Goal: Task Accomplishment & Management: Complete application form

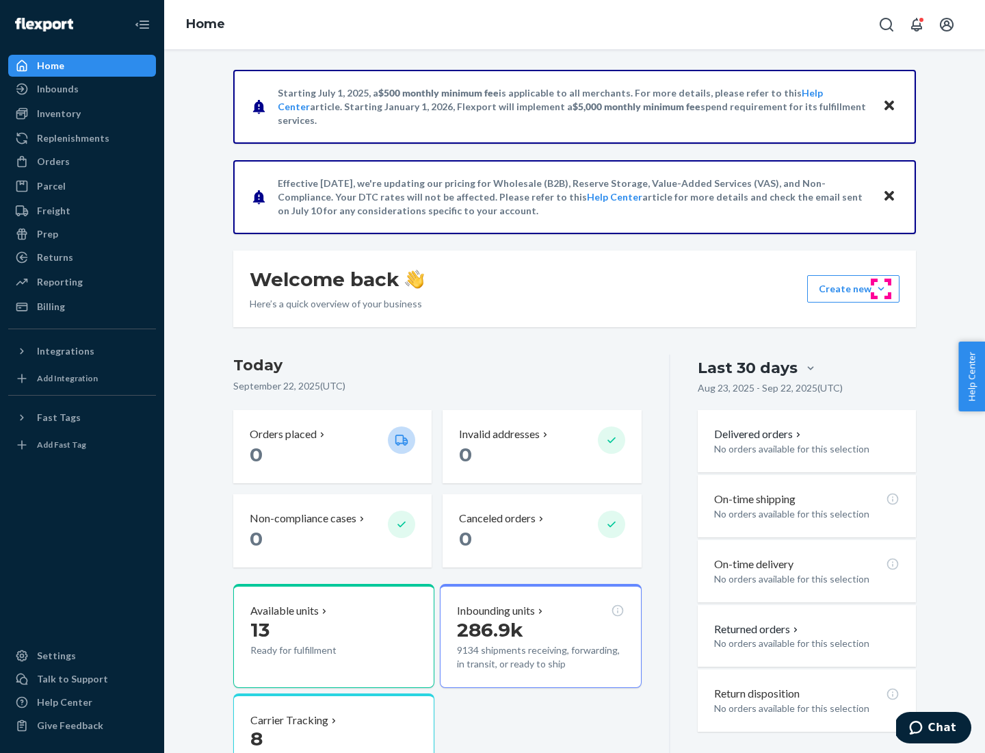
click at [881, 289] on button "Create new Create new inbound Create new order Create new product" at bounding box center [854, 288] width 92 height 27
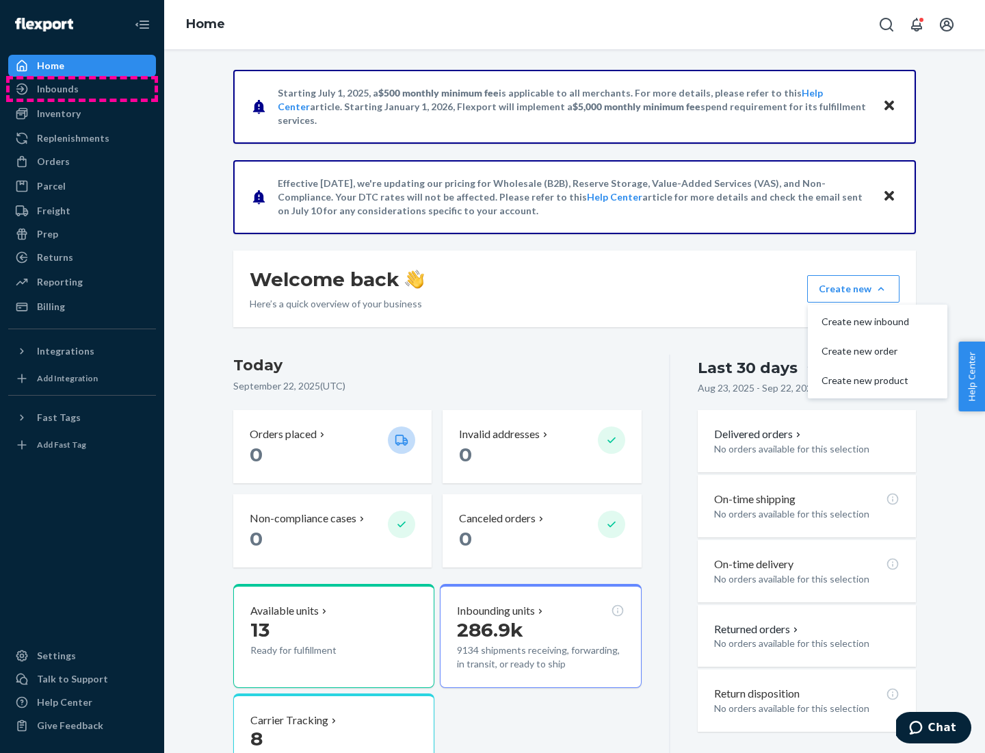
click at [82, 89] on div "Inbounds" at bounding box center [82, 88] width 145 height 19
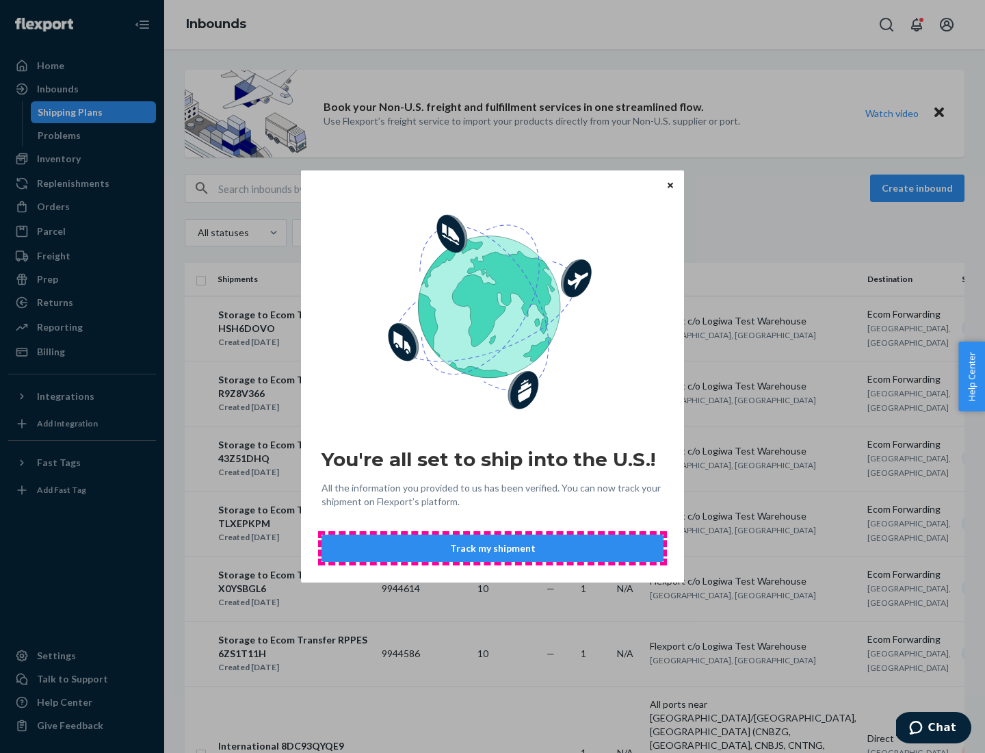
click at [493, 548] on button "Track my shipment" at bounding box center [493, 547] width 342 height 27
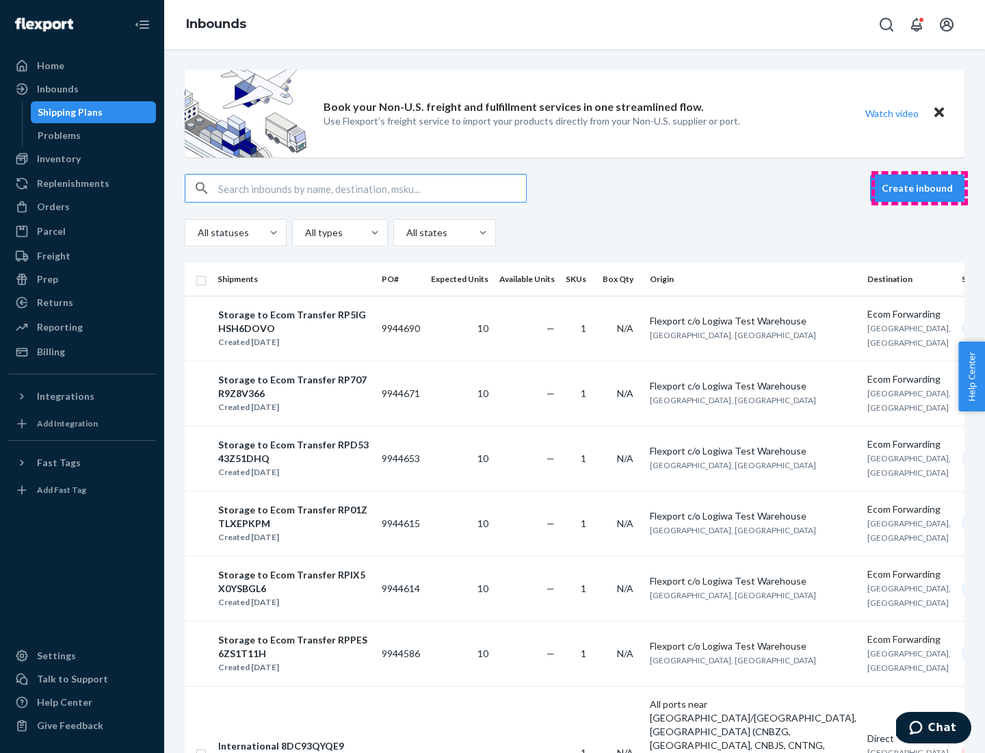
click at [920, 188] on button "Create inbound" at bounding box center [917, 188] width 94 height 27
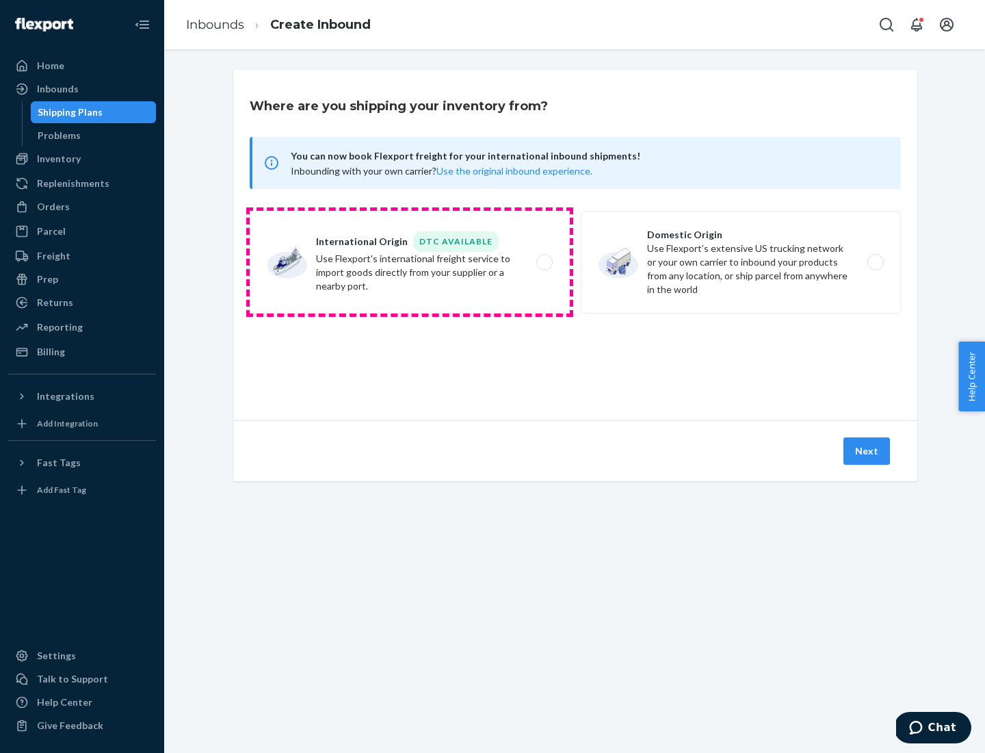
click at [410, 262] on label "International Origin DTC Available Use Flexport's international freight service…" at bounding box center [410, 262] width 320 height 103
click at [544, 262] on input "International Origin DTC Available Use Flexport's international freight service…" at bounding box center [548, 262] width 9 height 9
radio input "true"
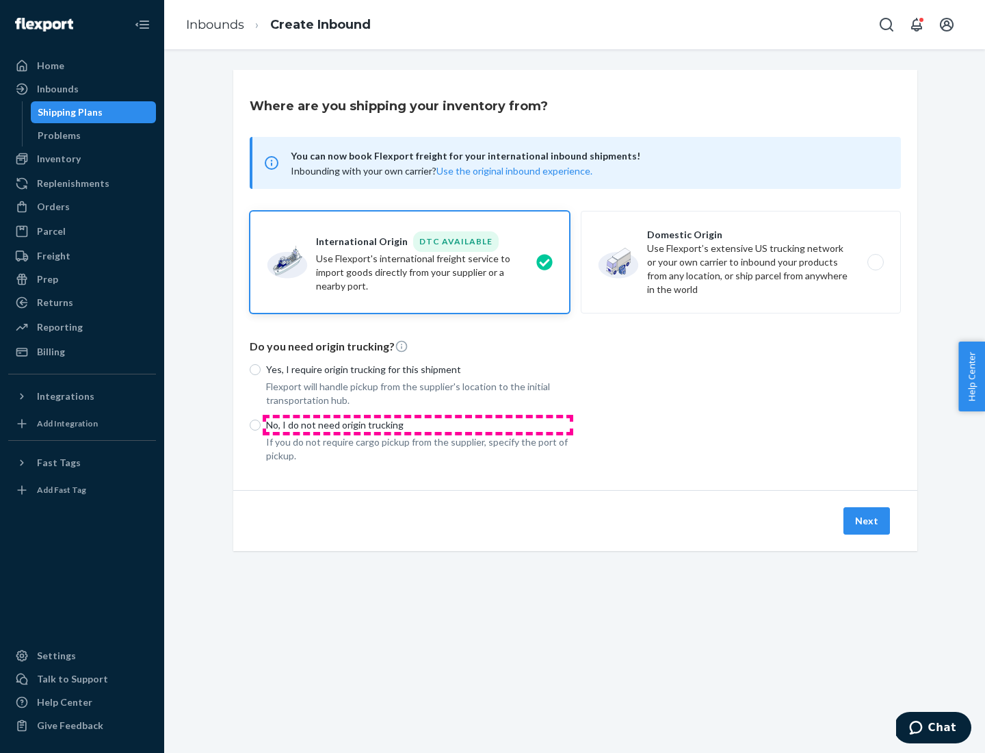
click at [418, 424] on p "No, I do not need origin trucking" at bounding box center [418, 425] width 304 height 14
click at [261, 424] on input "No, I do not need origin trucking" at bounding box center [255, 425] width 11 height 11
radio input "true"
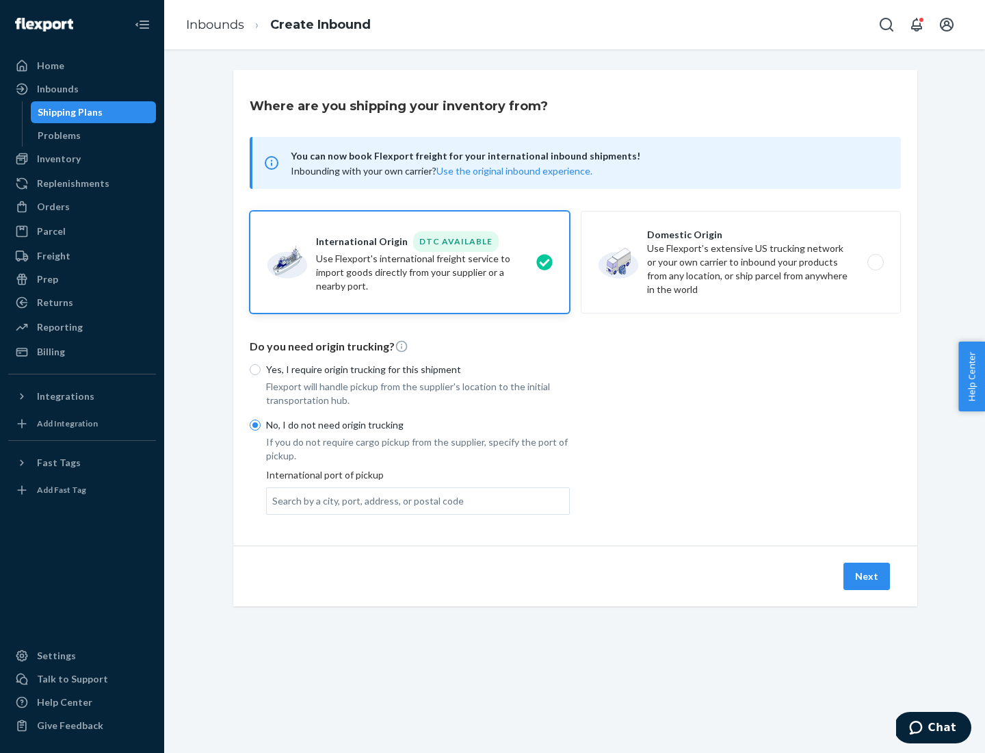
click at [365, 500] on div "Search by a city, port, address, or postal code" at bounding box center [368, 501] width 192 height 14
click at [274, 500] on input "Search by a city, port, address, or postal code" at bounding box center [272, 501] width 1 height 14
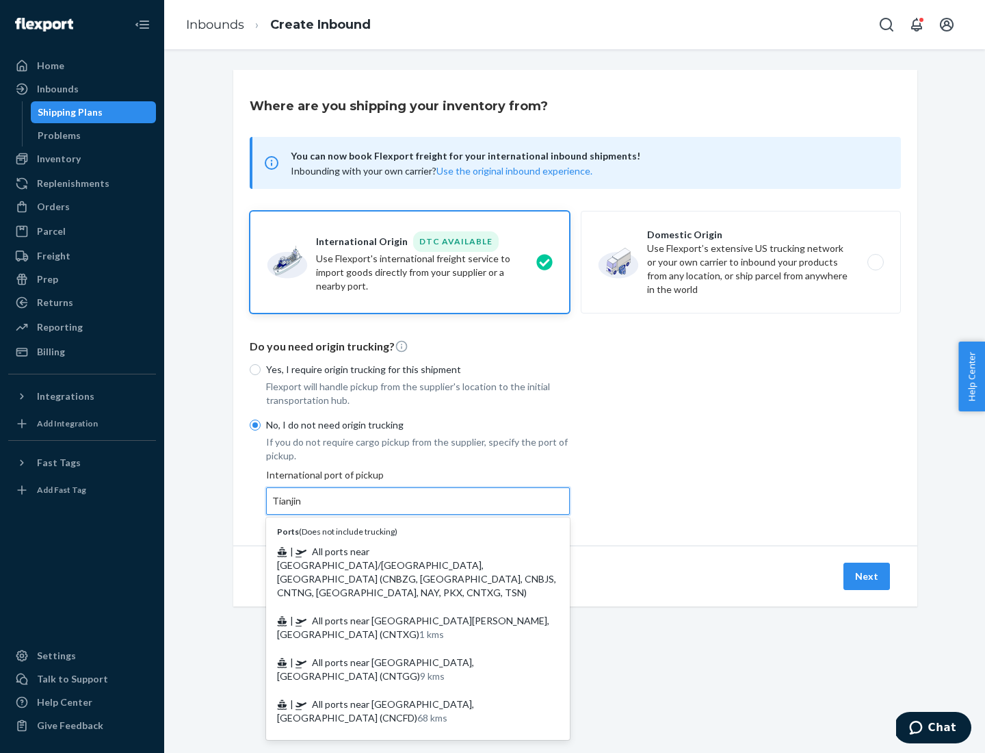
click at [404, 551] on span "| All ports near [GEOGRAPHIC_DATA]/[GEOGRAPHIC_DATA], [GEOGRAPHIC_DATA] (CNBZG,…" at bounding box center [416, 571] width 279 height 53
click at [302, 508] on input "Tianjin" at bounding box center [287, 501] width 30 height 14
type input "All ports near [GEOGRAPHIC_DATA]/[GEOGRAPHIC_DATA], [GEOGRAPHIC_DATA] (CNBZG, […"
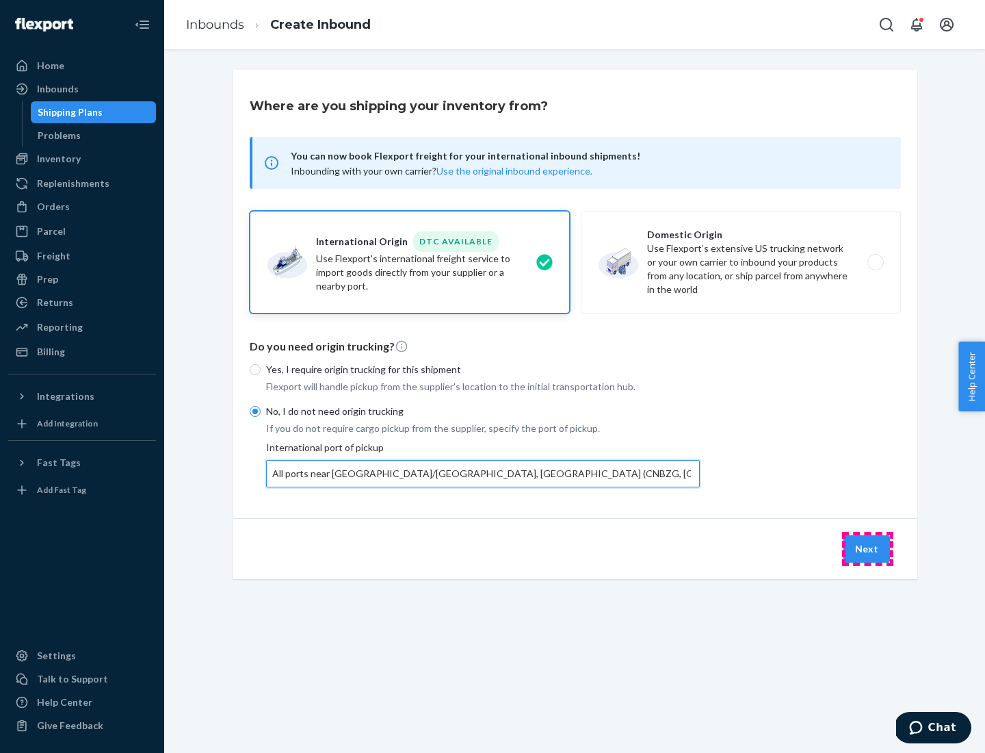
click at [868, 548] on button "Next" at bounding box center [867, 548] width 47 height 27
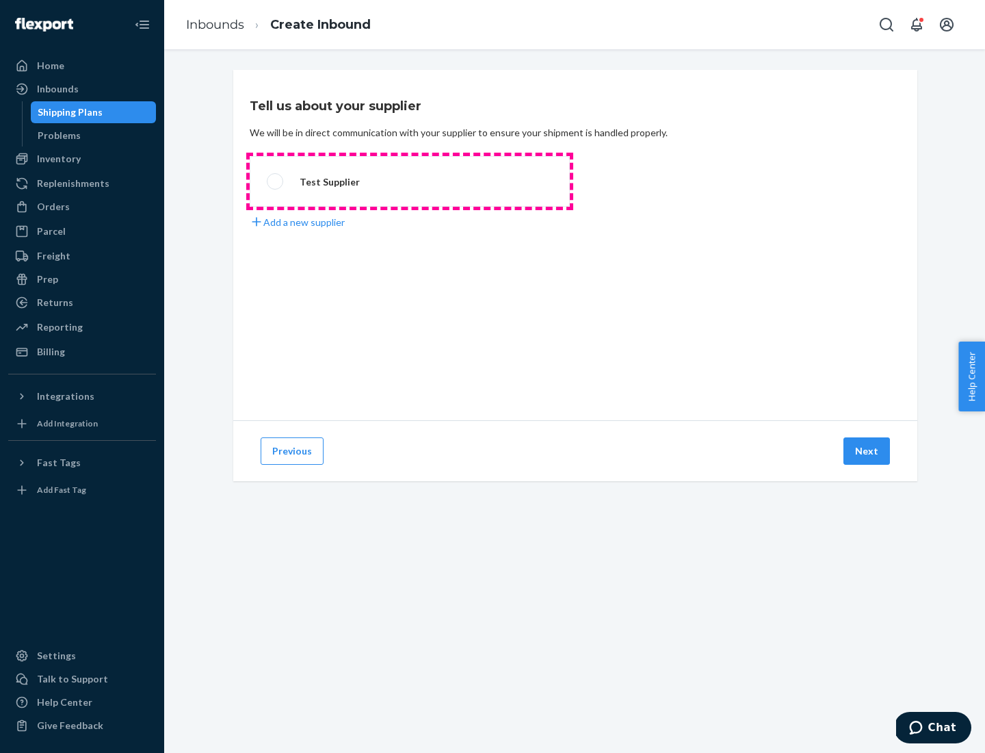
click at [410, 181] on label "Test Supplier" at bounding box center [410, 181] width 320 height 51
click at [276, 181] on input "Test Supplier" at bounding box center [271, 181] width 9 height 9
radio input "true"
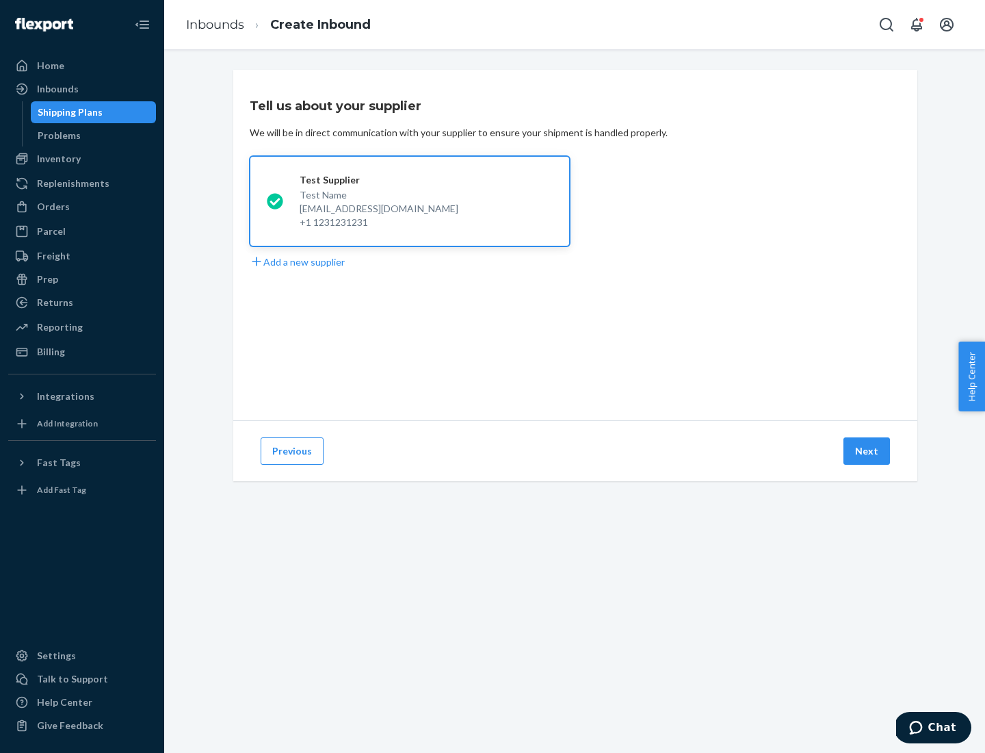
click at [868, 451] on button "Next" at bounding box center [867, 450] width 47 height 27
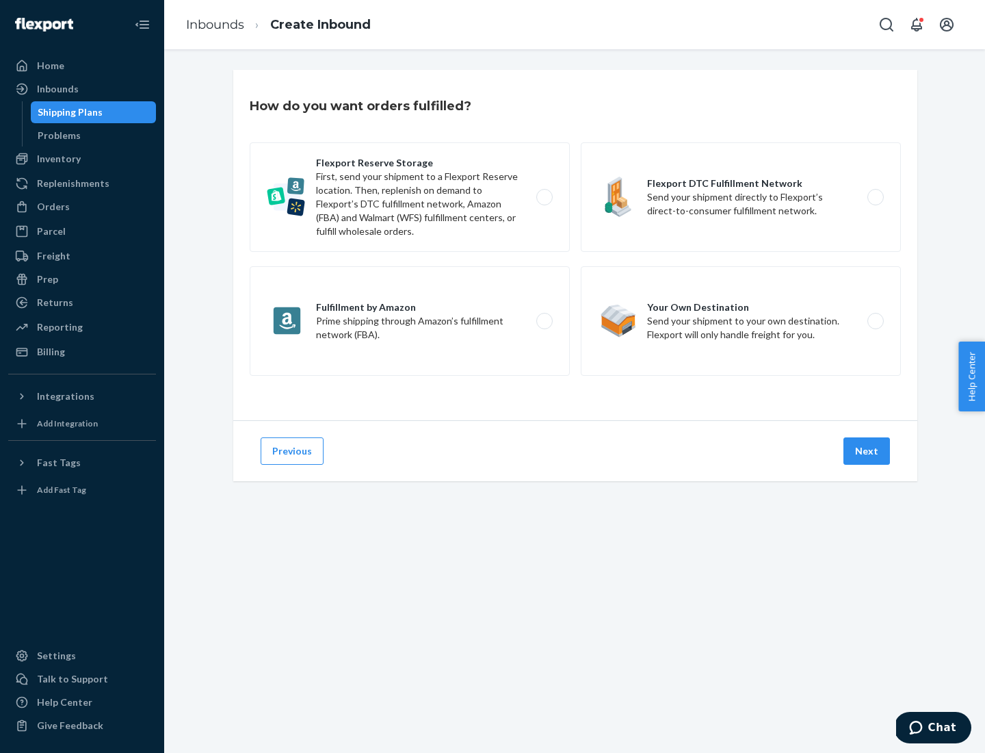
click at [576, 245] on div "Flexport Reserve Storage First, send your shipment to a Flexport Reserve locati…" at bounding box center [575, 260] width 651 height 237
click at [741, 197] on label "Flexport DTC Fulfillment Network Send your shipment directly to Flexport’s dire…" at bounding box center [741, 196] width 320 height 109
click at [875, 197] on input "Flexport DTC Fulfillment Network Send your shipment directly to Flexport’s dire…" at bounding box center [879, 197] width 9 height 9
radio input "true"
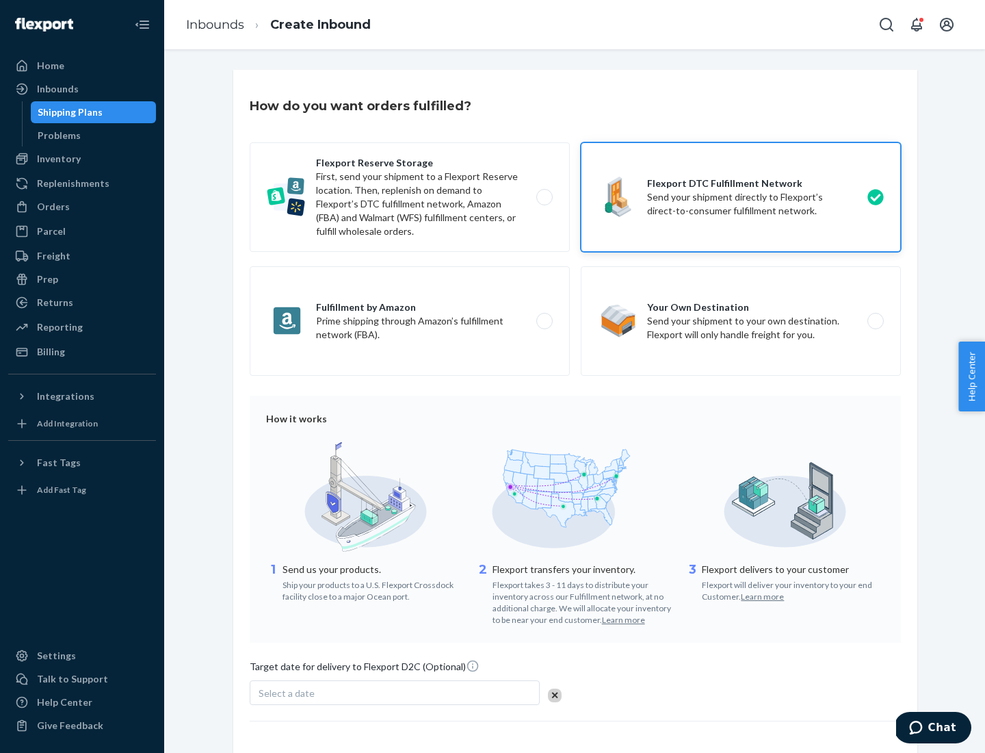
scroll to position [101, 0]
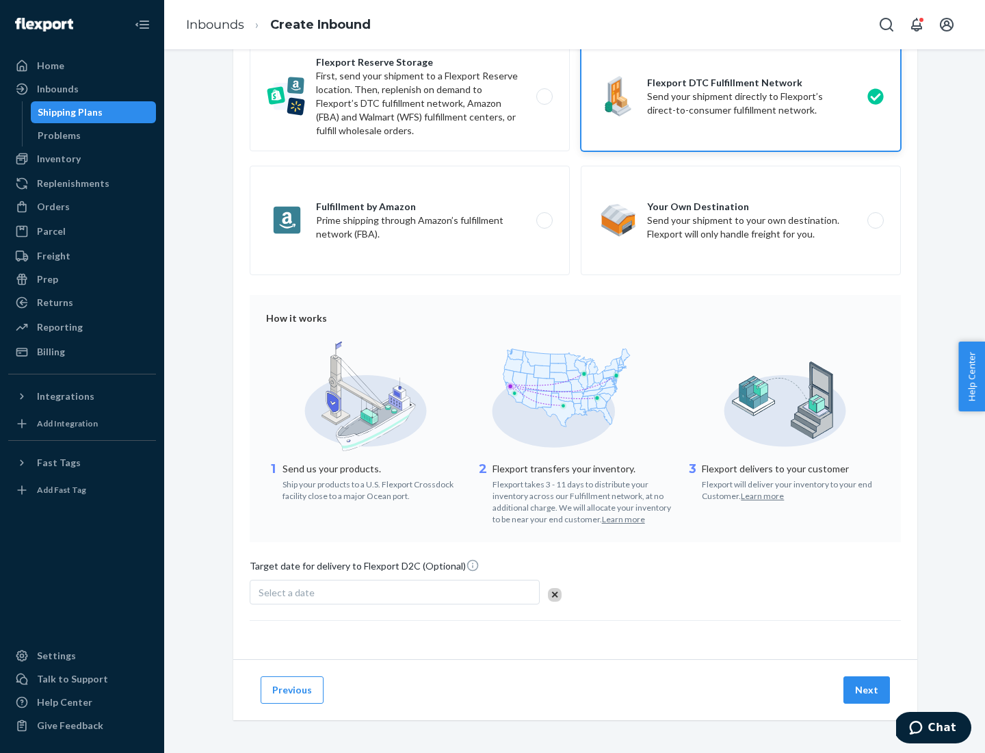
click at [868, 689] on button "Next" at bounding box center [867, 689] width 47 height 27
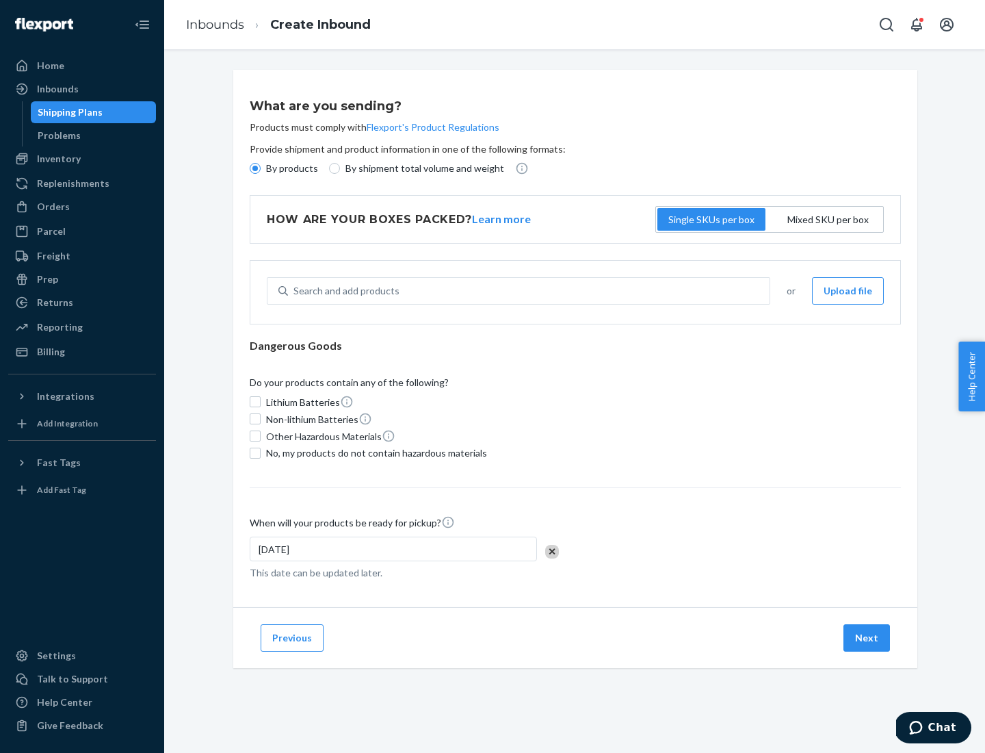
click at [291, 168] on p "By products" at bounding box center [292, 169] width 52 height 14
click at [261, 168] on input "By products" at bounding box center [255, 168] width 11 height 11
click at [344, 291] on div "Search and add products" at bounding box center [347, 291] width 106 height 14
click at [295, 291] on input "Search and add products" at bounding box center [294, 291] width 1 height 14
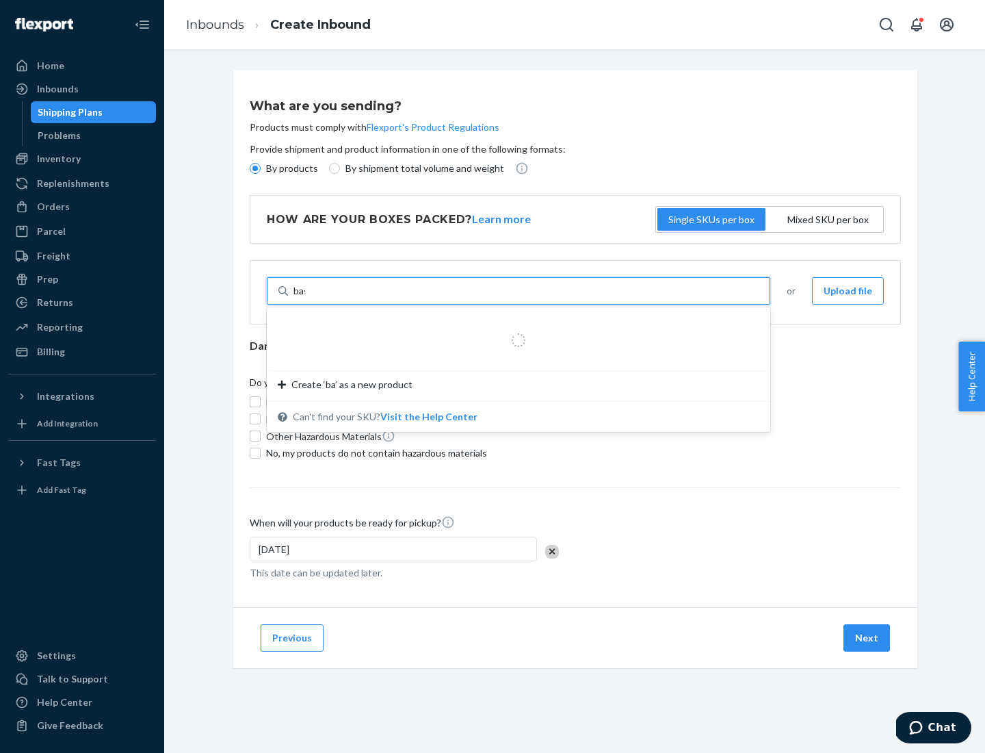
type input "basic"
click at [514, 324] on div "Basic Test Product 1" at bounding box center [513, 324] width 471 height 14
click at [316, 298] on input "basic" at bounding box center [305, 291] width 23 height 14
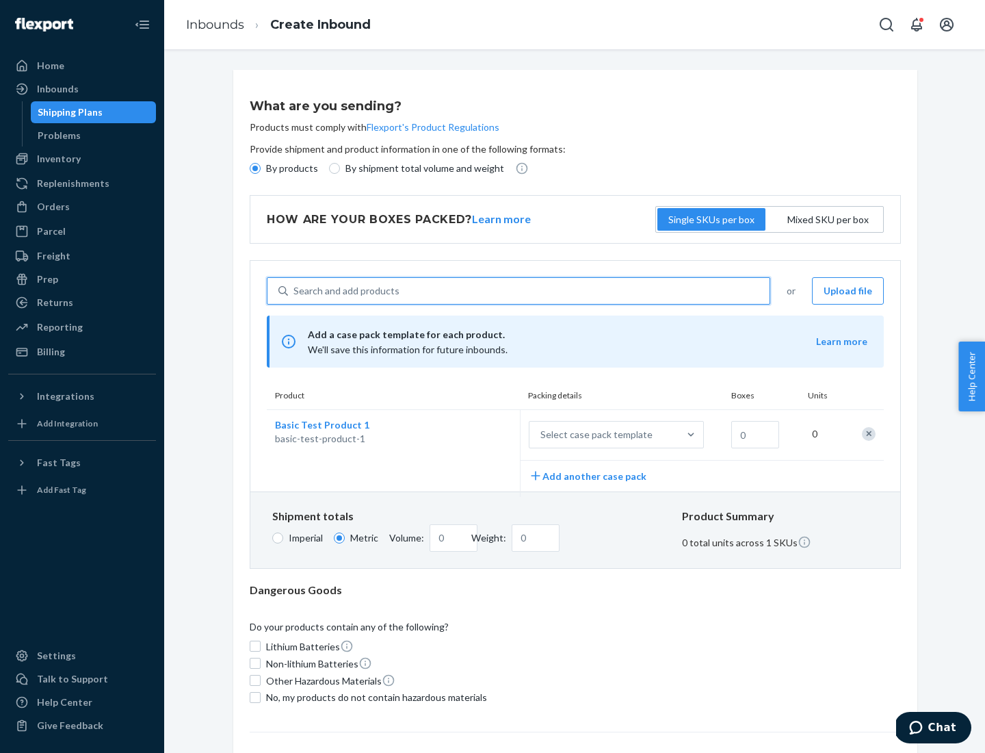
scroll to position [34, 0]
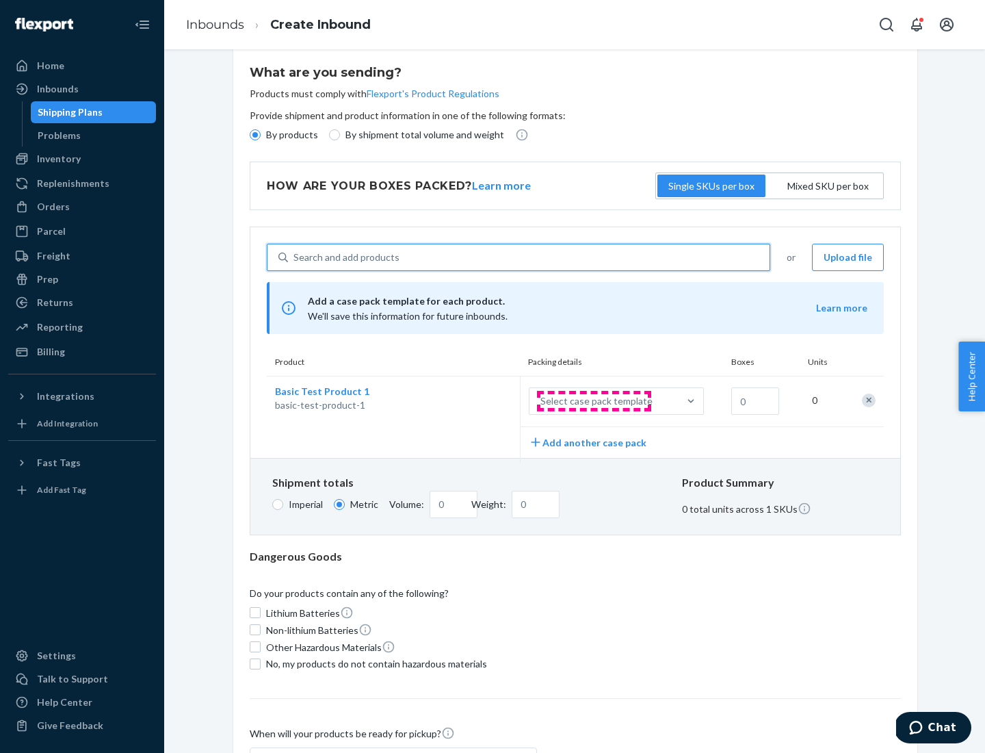
click at [594, 401] on div "Select case pack template" at bounding box center [597, 401] width 112 height 14
click at [473, 401] on input "Select case pack template" at bounding box center [473, 401] width 0 height 0
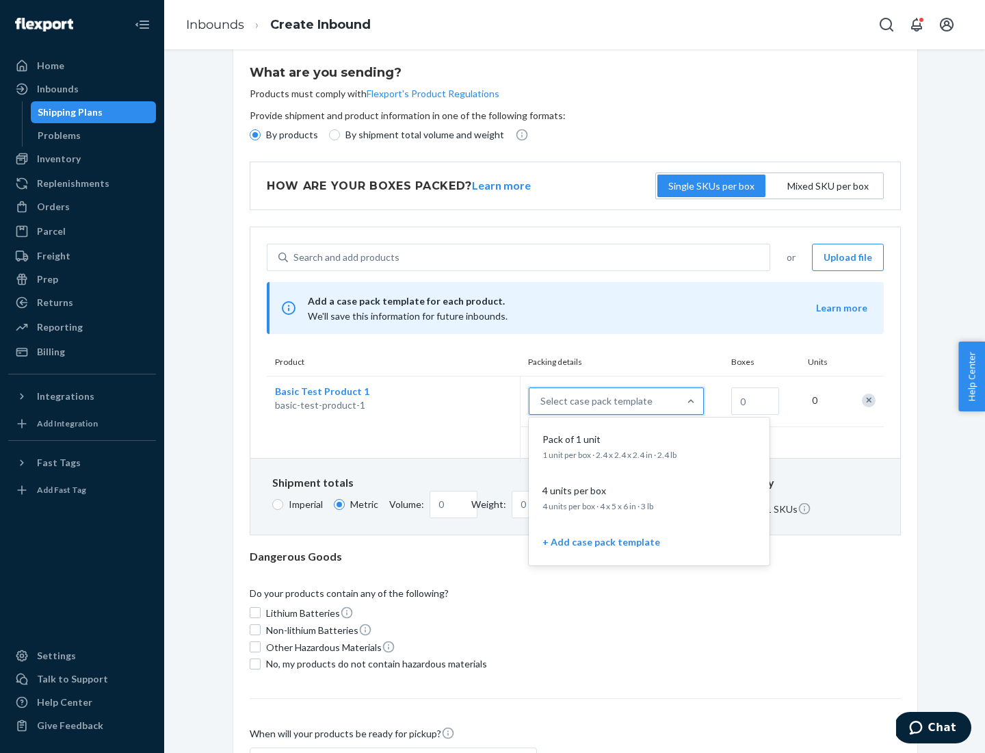
scroll to position [79, 0]
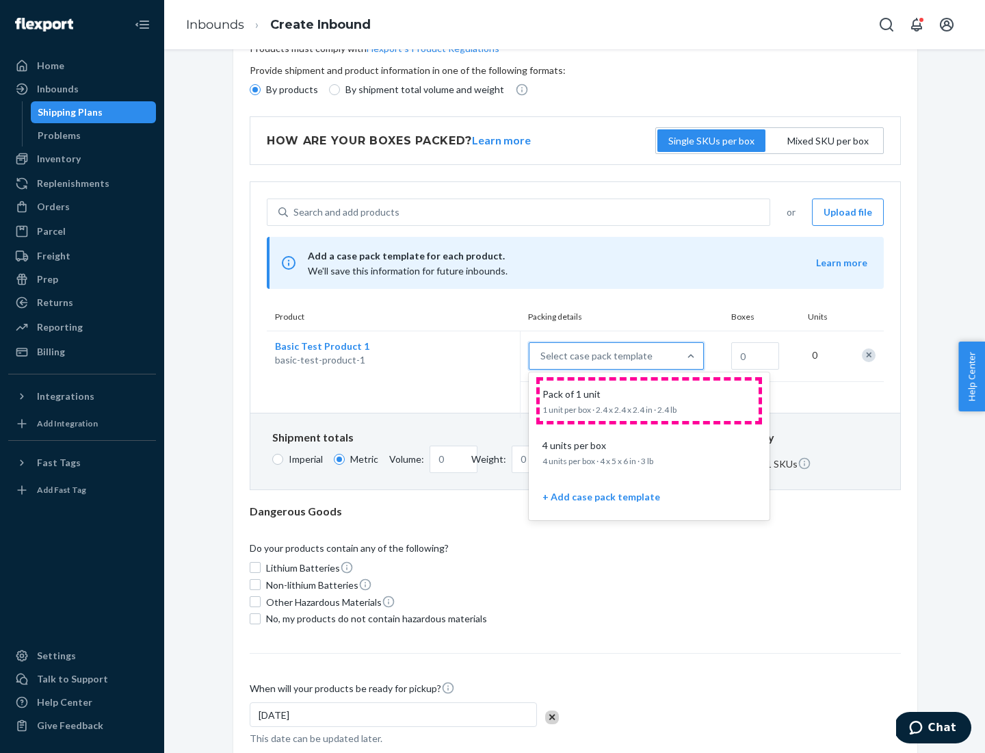
click at [649, 400] on div "Pack of 1 unit" at bounding box center [646, 394] width 219 height 14
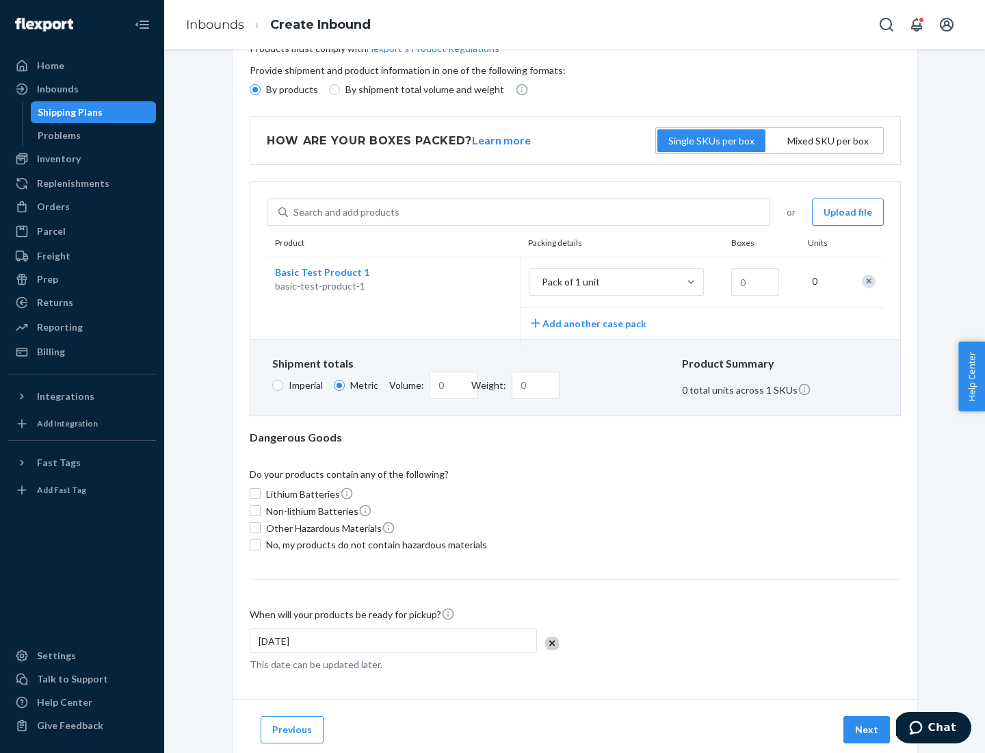
scroll to position [0, 0]
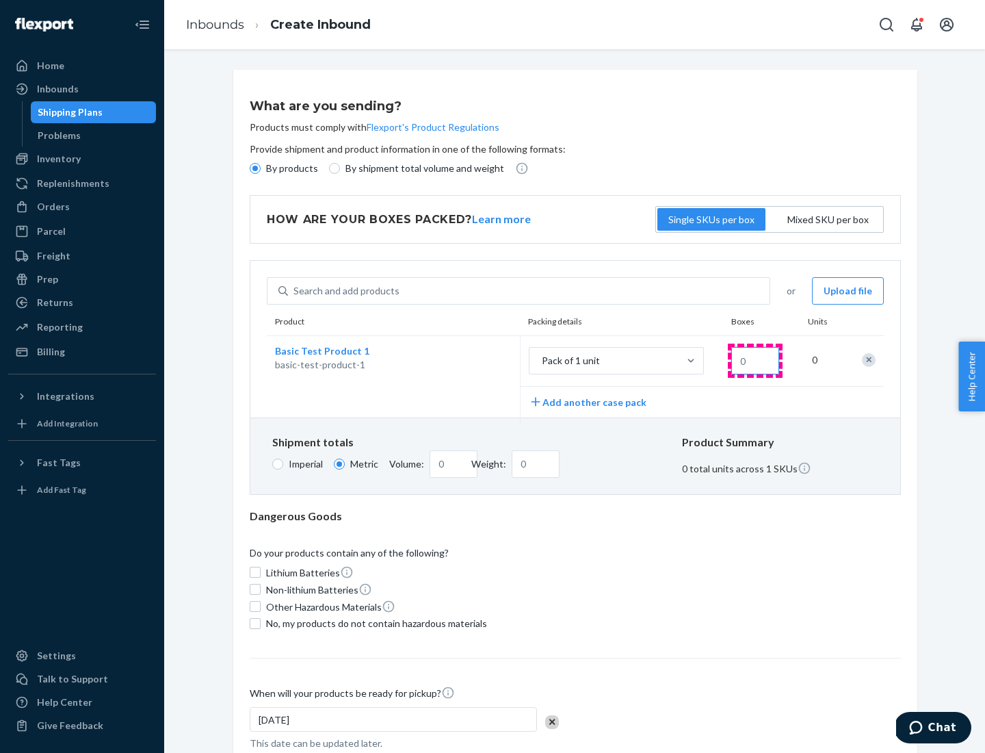
type input "1.09"
type input "1"
type input "10.89"
type input "10"
type input "0.02"
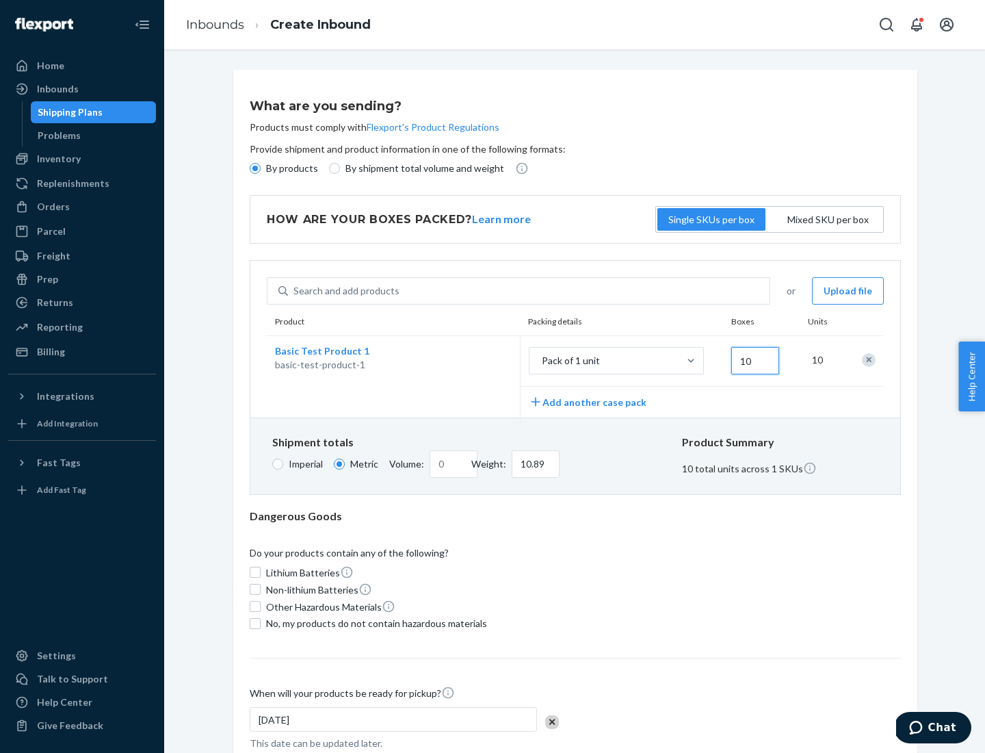
type input "108.86"
type input "100"
type input "0.23"
type input "1088.62"
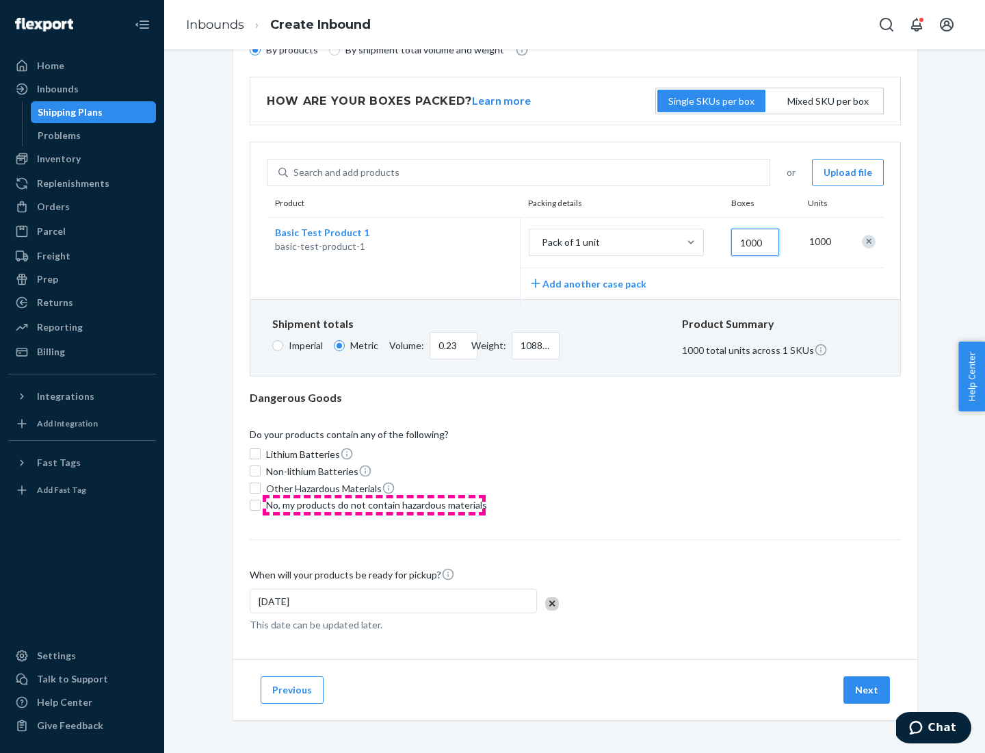
type input "1000"
click at [374, 504] on span "No, my products do not contain hazardous materials" at bounding box center [376, 505] width 221 height 14
click at [261, 504] on input "No, my products do not contain hazardous materials" at bounding box center [255, 505] width 11 height 11
checkbox input "true"
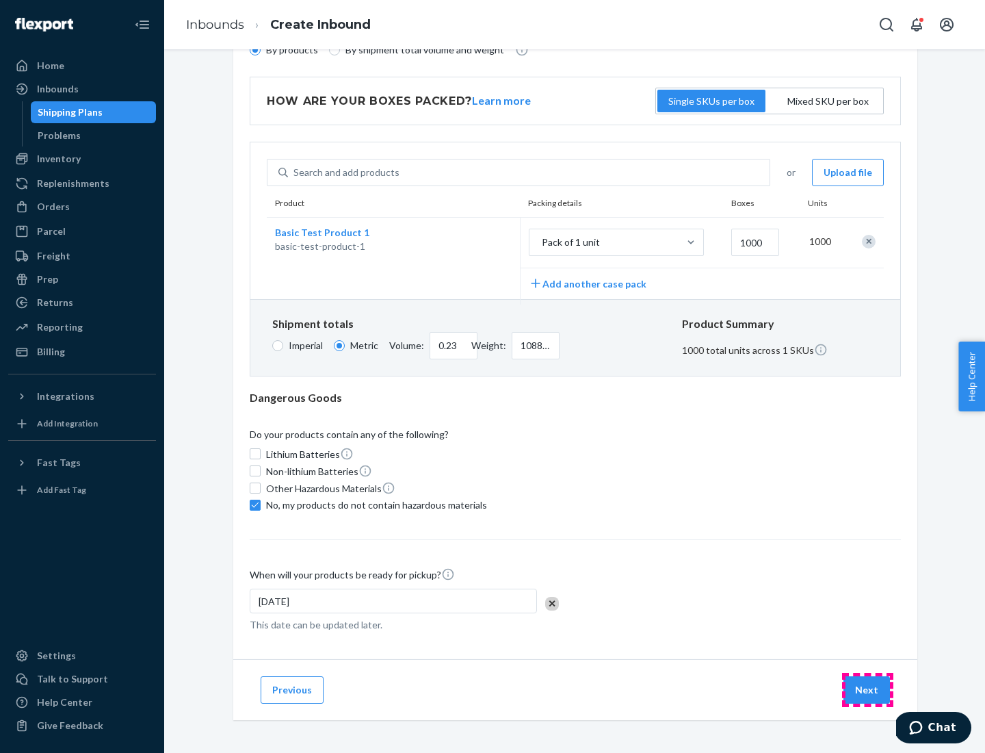
click at [868, 689] on button "Next" at bounding box center [867, 689] width 47 height 27
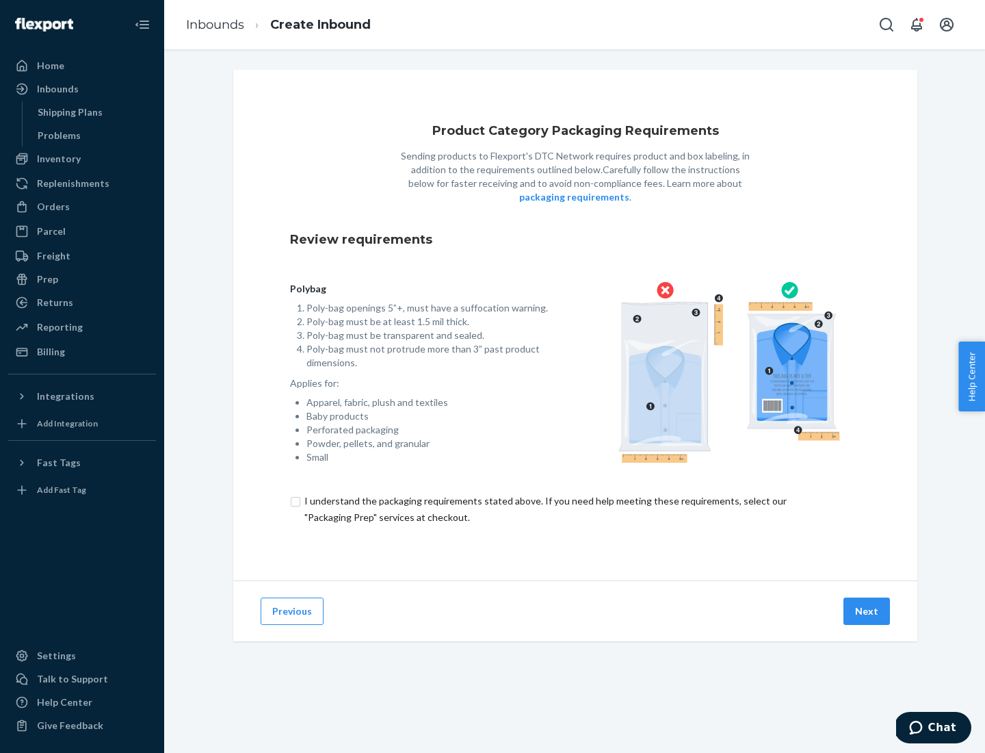
click at [576, 508] on input "checkbox" at bounding box center [575, 509] width 571 height 33
checkbox input "true"
click at [868, 610] on button "Next" at bounding box center [867, 610] width 47 height 27
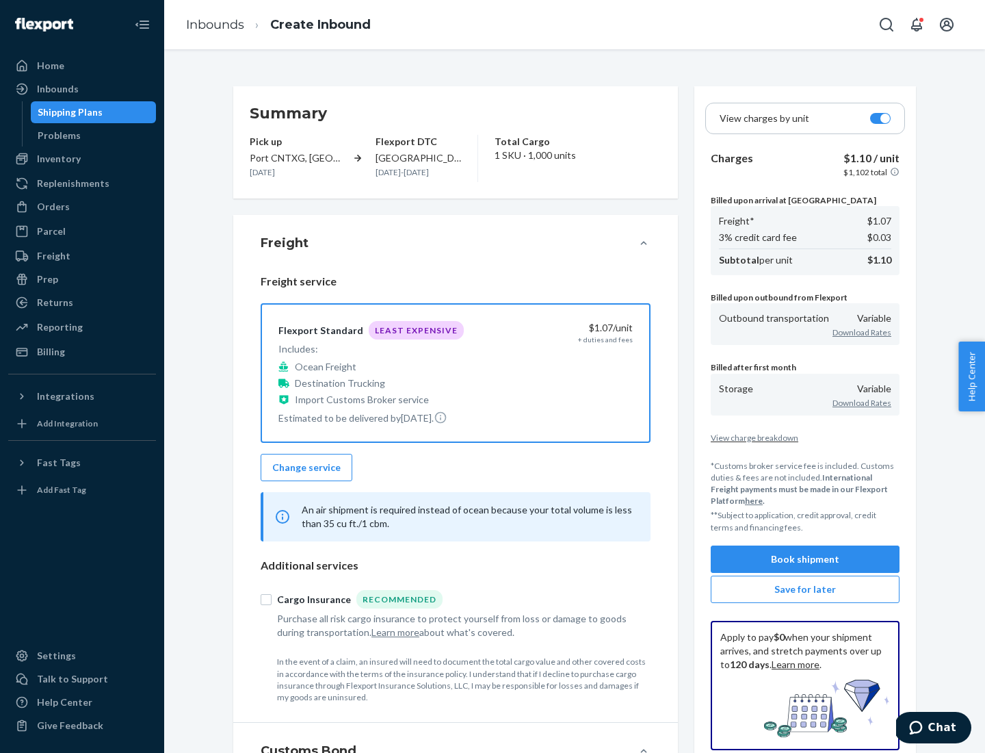
scroll to position [158, 0]
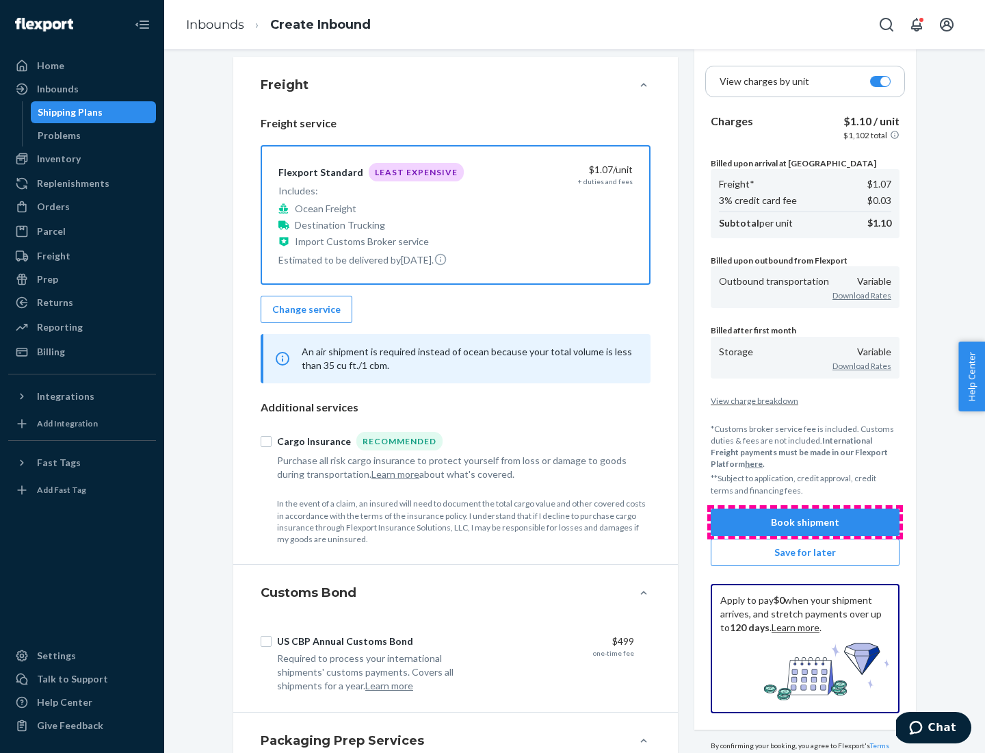
click at [805, 521] on button "Book shipment" at bounding box center [805, 521] width 189 height 27
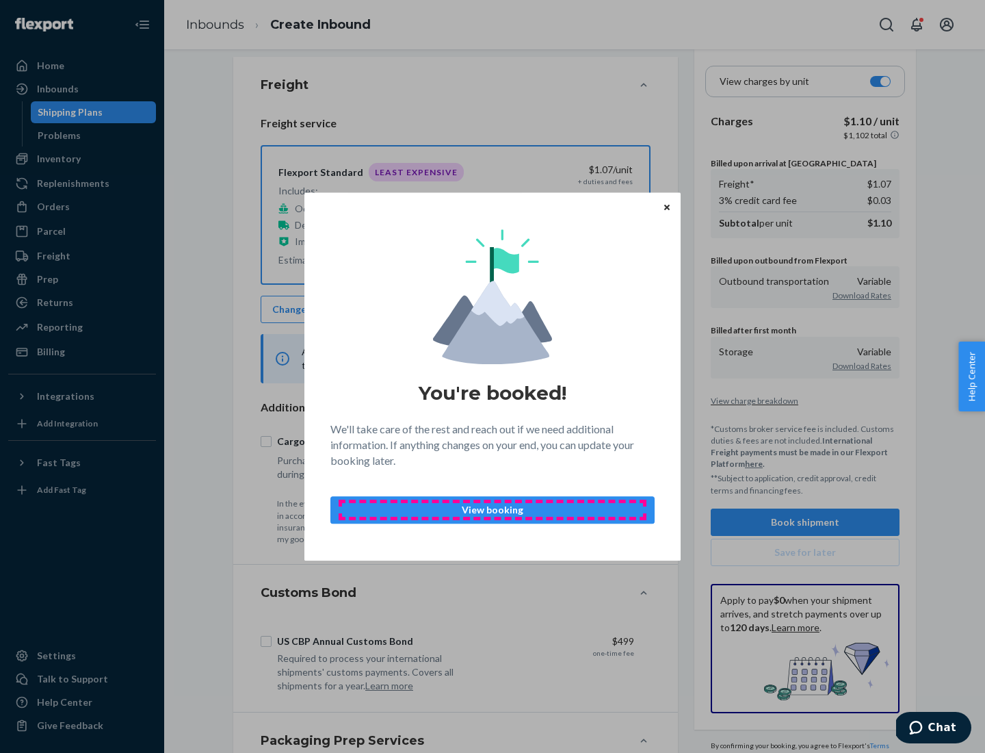
click at [493, 509] on p "View booking" at bounding box center [492, 510] width 301 height 14
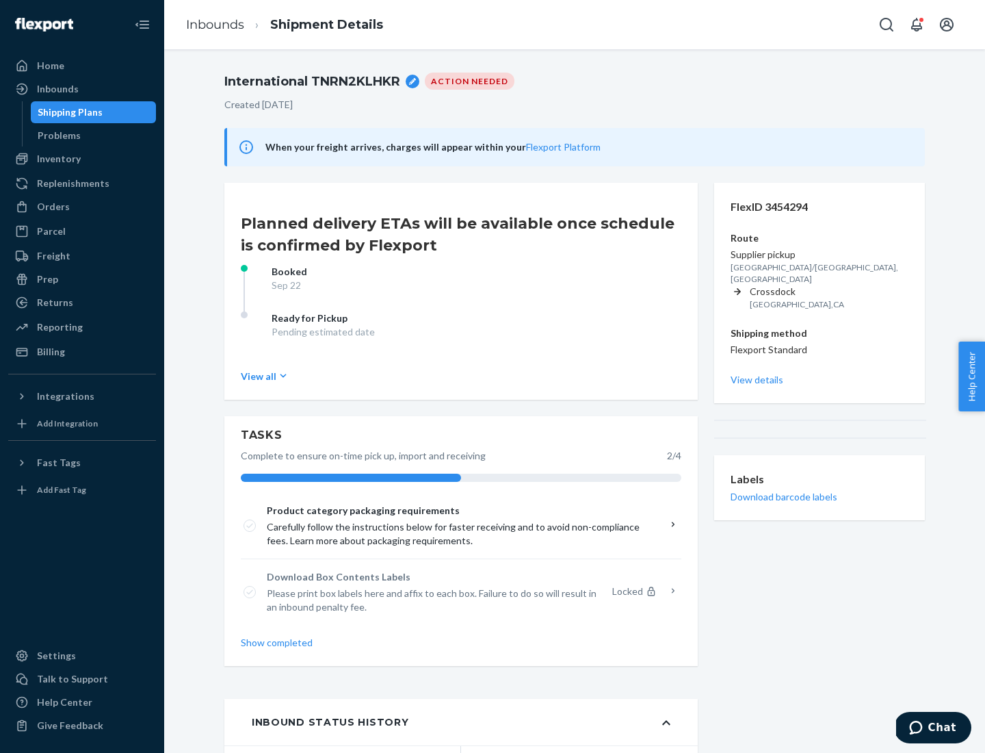
scroll to position [109, 0]
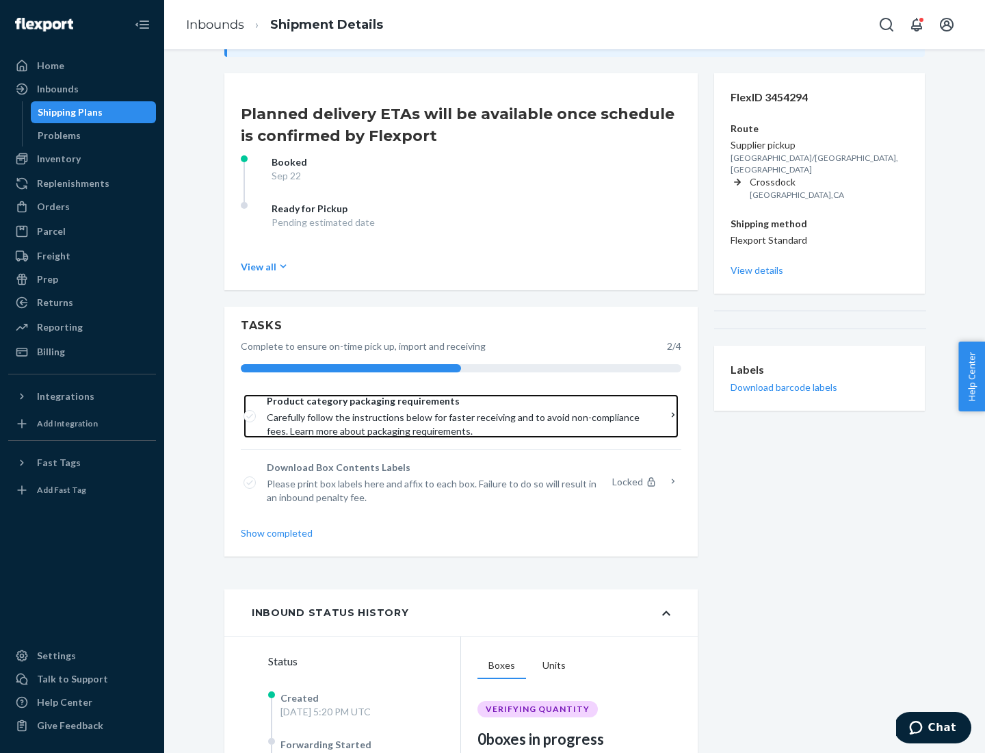
click at [456, 401] on span "Product category packaging requirements" at bounding box center [456, 401] width 379 height 14
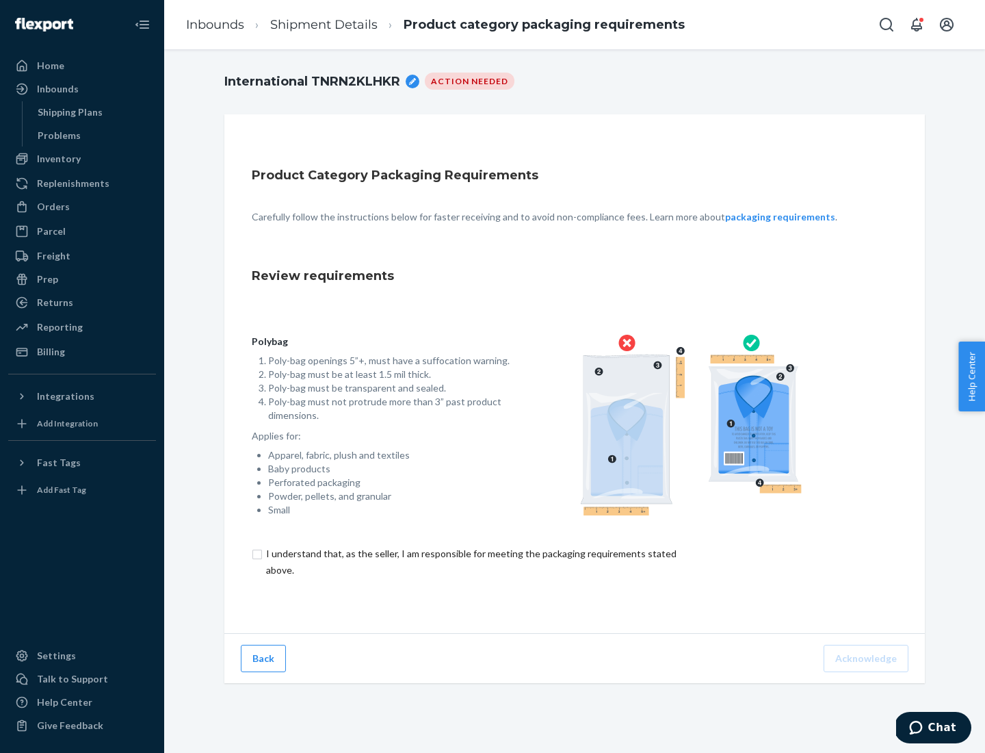
click at [470, 561] on input "checkbox" at bounding box center [479, 561] width 455 height 33
checkbox input "true"
click at [868, 658] on button "Acknowledge" at bounding box center [866, 658] width 85 height 27
